Goal: Task Accomplishment & Management: Manage account settings

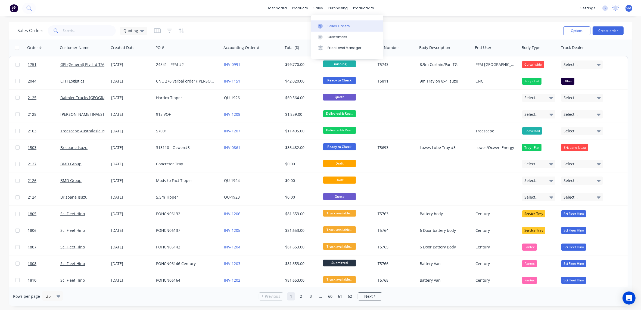
click at [339, 24] on div "Sales Orders" at bounding box center [339, 26] width 22 height 5
click at [371, 22] on link "Workflow" at bounding box center [385, 25] width 72 height 11
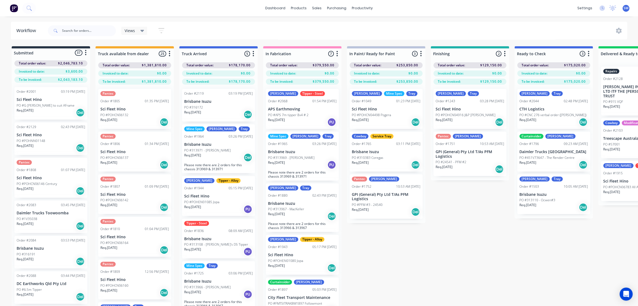
click at [454, 215] on div "Submitted 37 Status colour #273444 hex #273444 Save Cancel Summaries Total orde…" at bounding box center [489, 185] width 986 height 279
click at [467, 219] on div "Submitted 37 Status colour #273444 hex #273444 Save Cancel Summaries Total orde…" at bounding box center [489, 185] width 986 height 279
click at [458, 250] on div "Submitted 37 Status colour #273444 hex #273444 Save Cancel Summaries Total orde…" at bounding box center [489, 185] width 986 height 279
click at [622, 172] on div "[PERSON_NAME] - Steel Order #1915 10:48 AM [DATE] Sci Fleet Hino PO #POHCN06783…" at bounding box center [637, 181] width 73 height 40
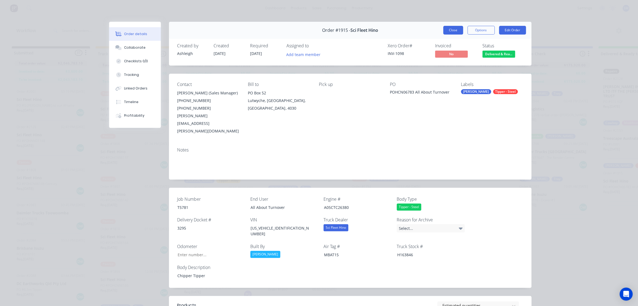
click at [451, 29] on button "Close" at bounding box center [453, 30] width 20 height 9
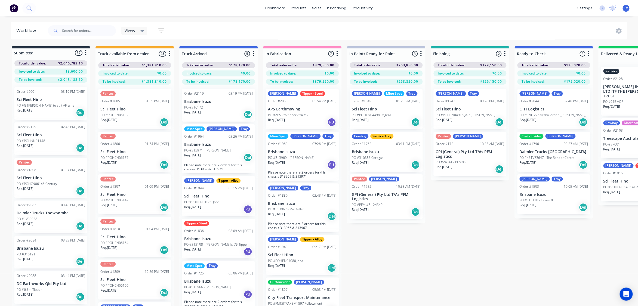
click at [483, 243] on div "Submitted 37 Status colour #273444 hex #273444 Save Cancel Summaries Total orde…" at bounding box center [489, 185] width 986 height 279
click at [492, 32] on div "Views Save new view None (Default) edit Show/Hide statuses Show line item cards…" at bounding box center [337, 31] width 581 height 16
drag, startPoint x: 499, startPoint y: 11, endPoint x: 505, endPoint y: 7, distance: 7.8
click at [499, 11] on div "dashboard products sales purchasing productivity dashboard products Product Cat…" at bounding box center [319, 8] width 638 height 16
